Goal: Information Seeking & Learning: Learn about a topic

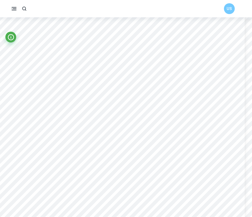
scroll to position [2263, 8]
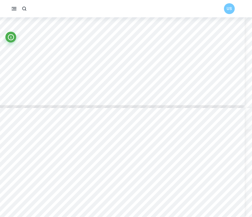
type input "6"
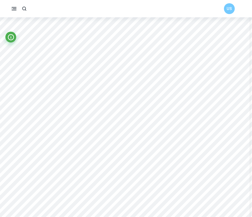
scroll to position [2031, 3]
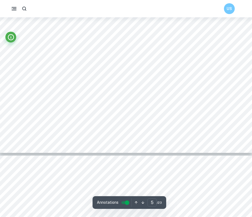
scroll to position [1751, 1]
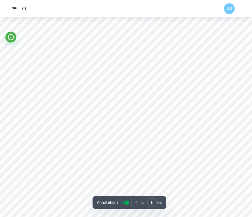
scroll to position [1981, 0]
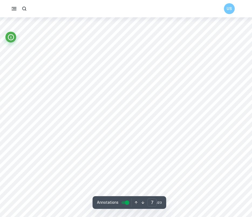
type input "6"
